Goal: Find specific page/section: Find specific page/section

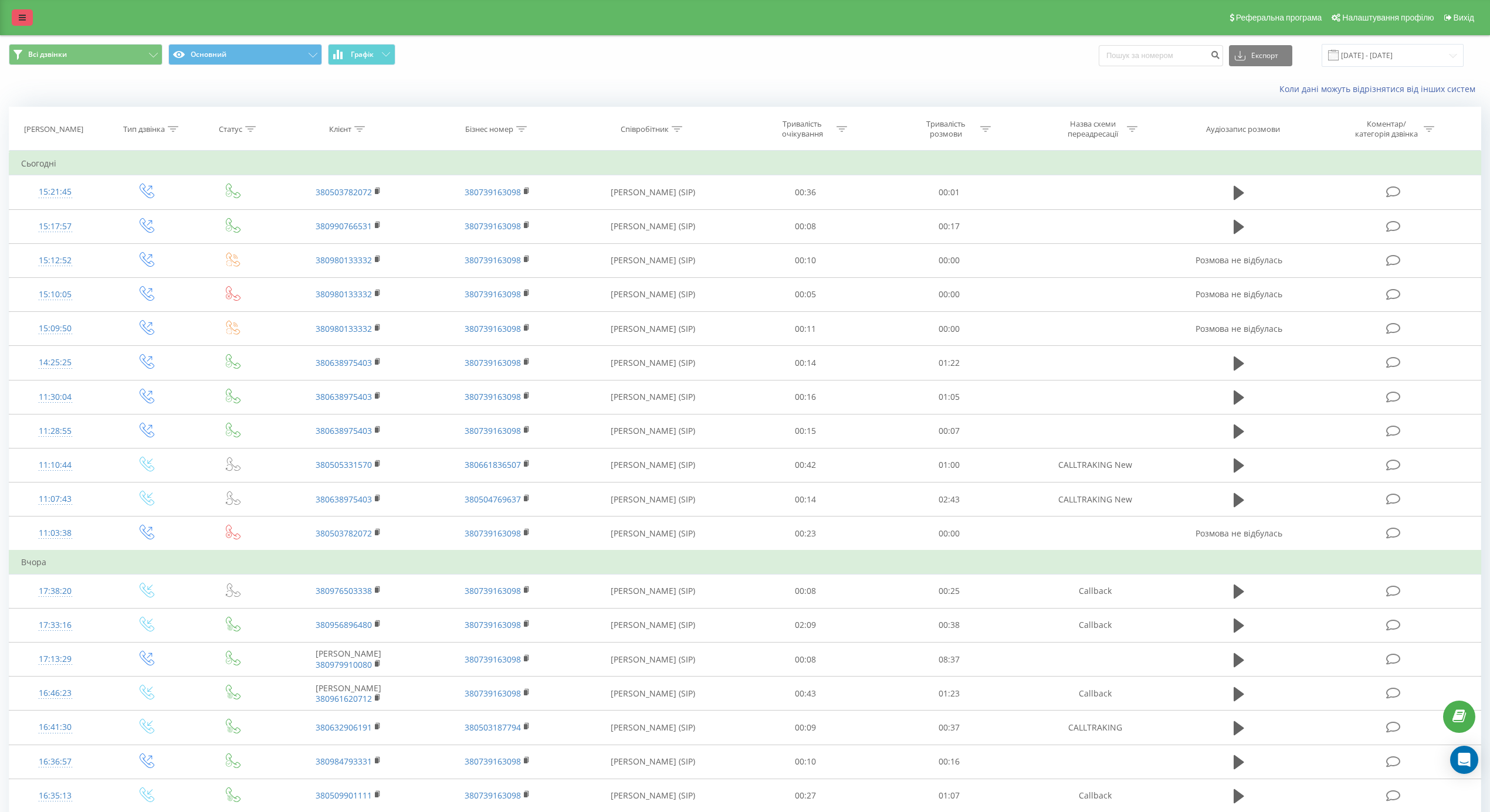
click at [25, 10] on link at bounding box center [23, 17] width 21 height 16
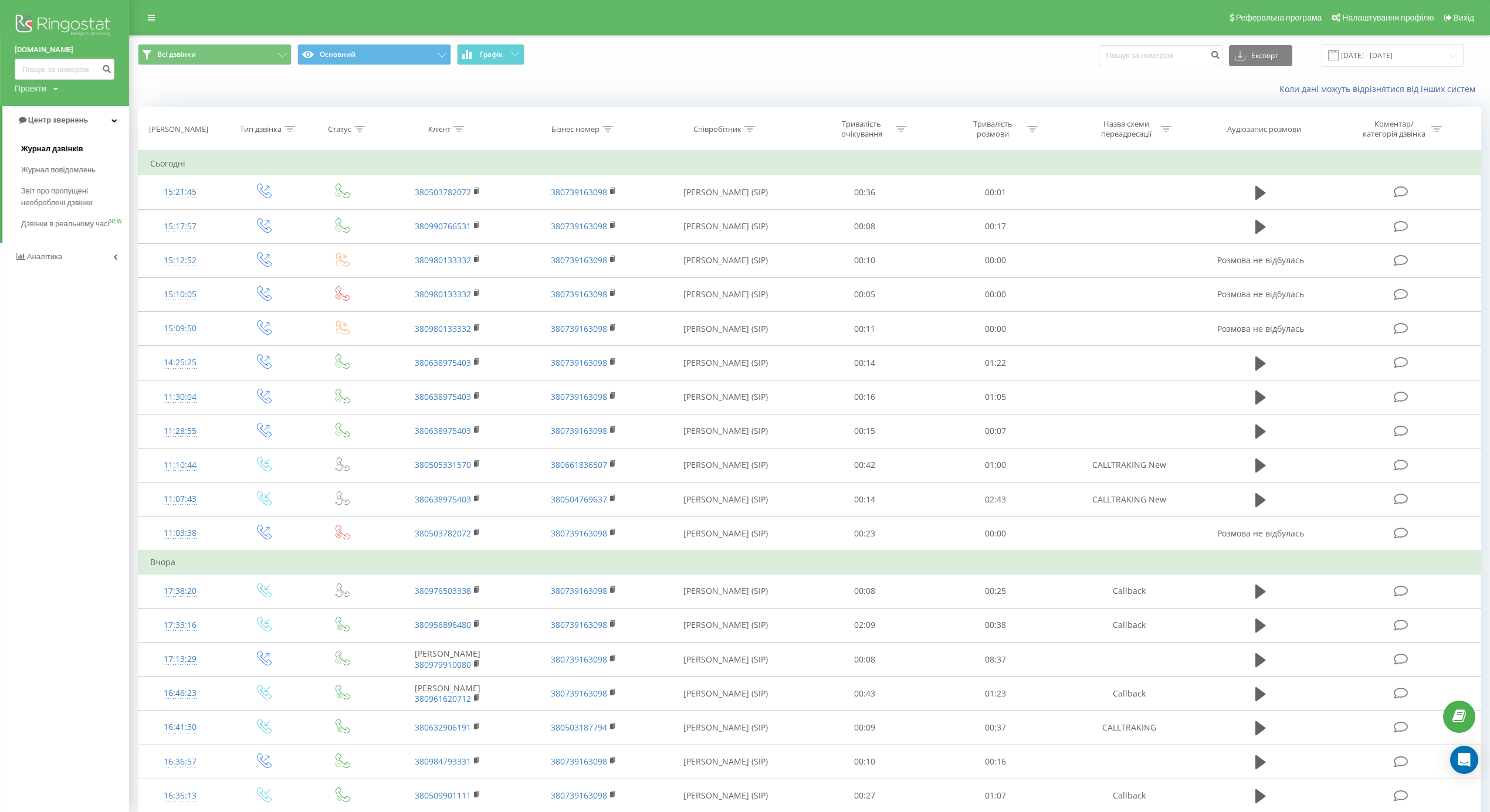
click at [44, 143] on span "Журнал дзвінків" at bounding box center [52, 149] width 62 height 12
